Goal: Task Accomplishment & Management: Complete application form

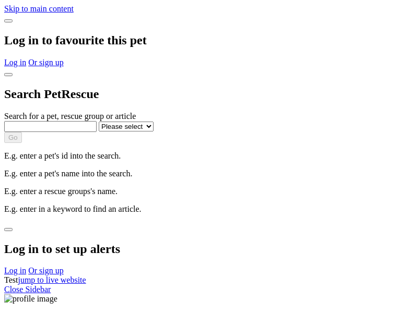
select select
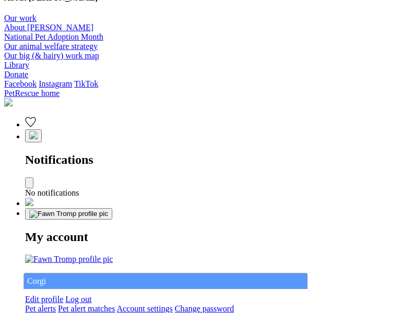
type input "Corgi"
select select "844268919"
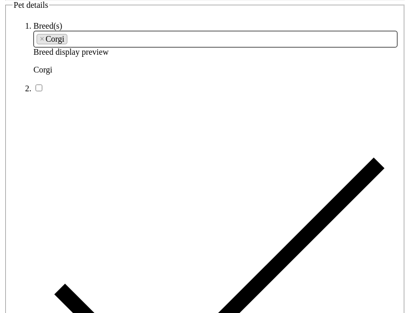
type input "Sagaponack Seaside22, Western Australia, 2612"
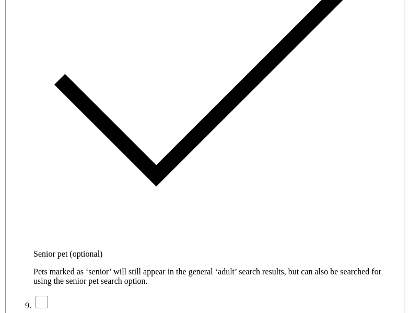
type input "14FEO934M45O193"
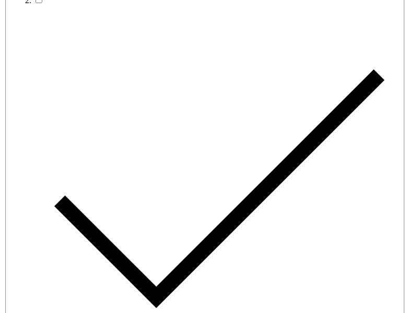
radio input "true"
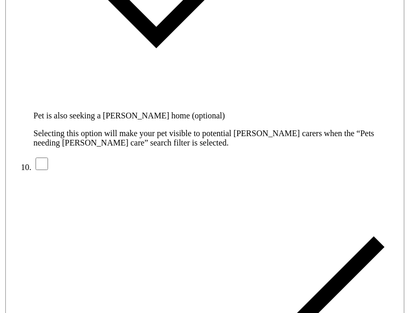
type input "Please wait..."
